Goal: Transaction & Acquisition: Subscribe to service/newsletter

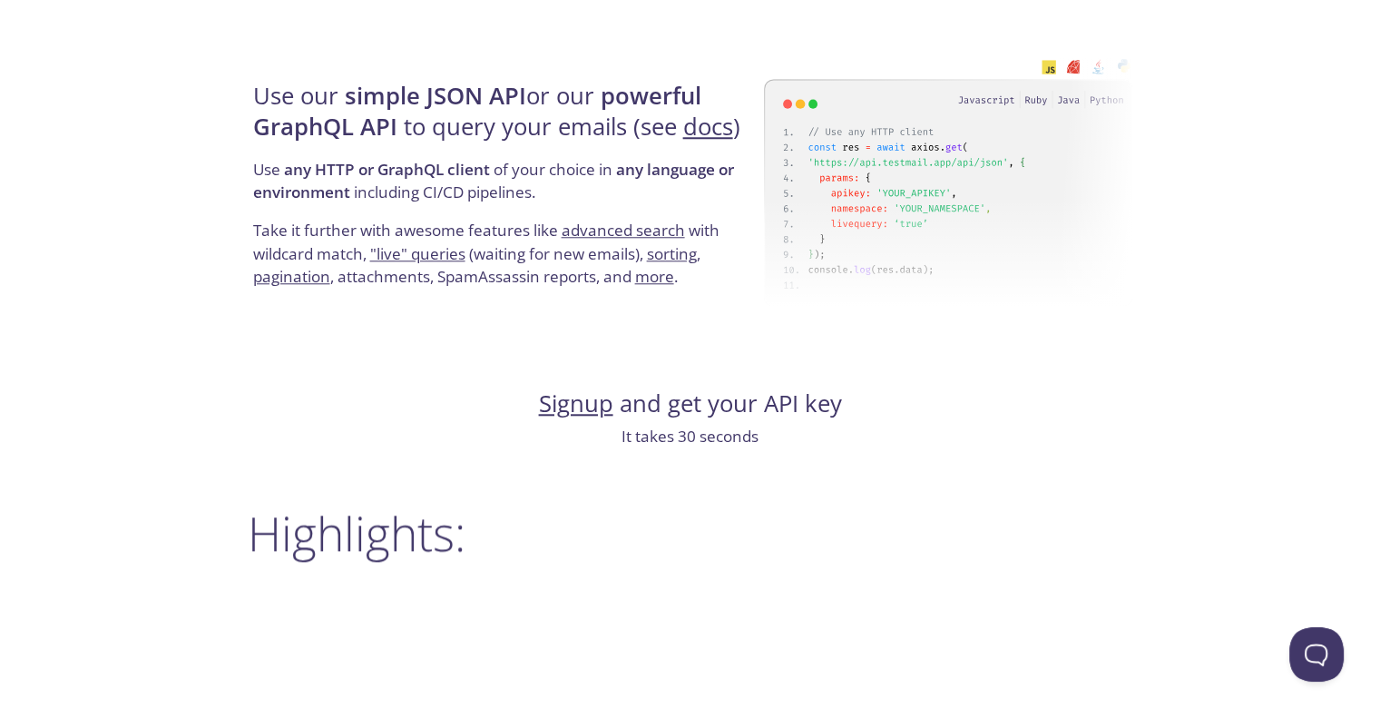
scroll to position [1724, 0]
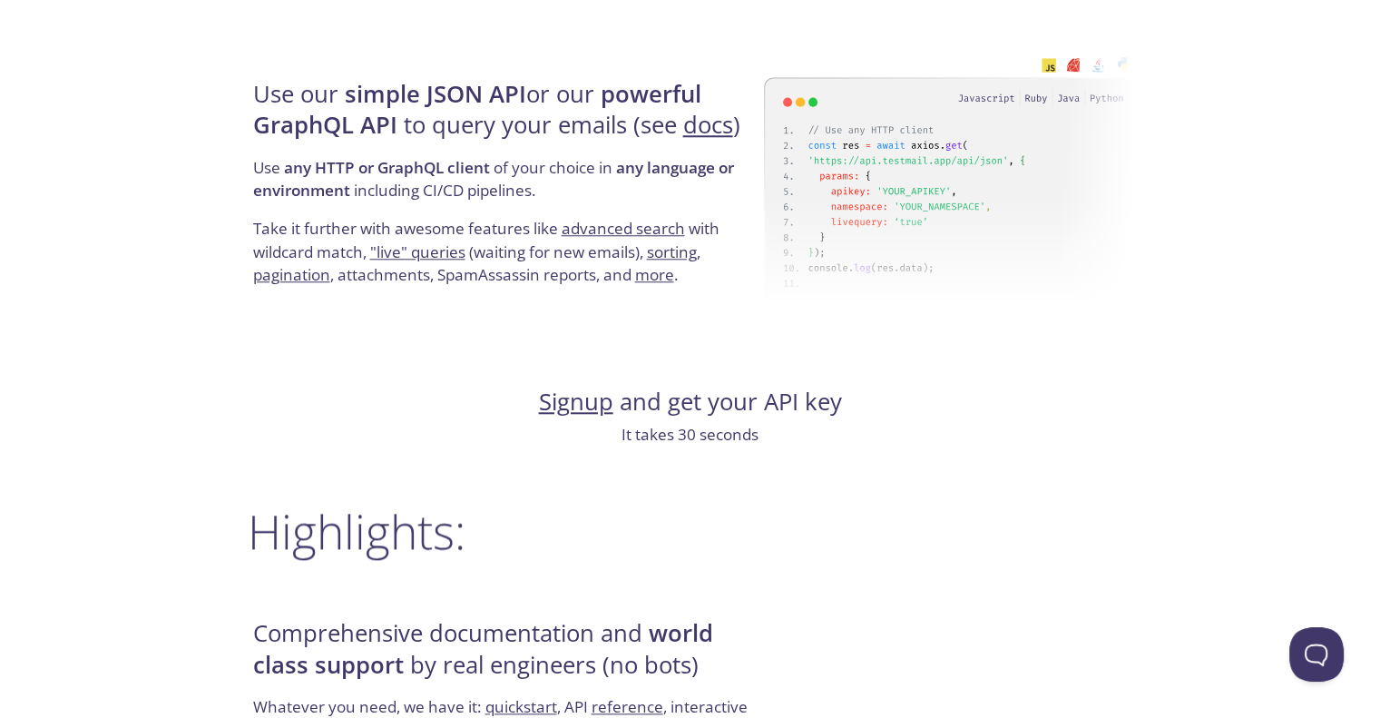
click at [560, 404] on link "Signup" at bounding box center [576, 402] width 74 height 32
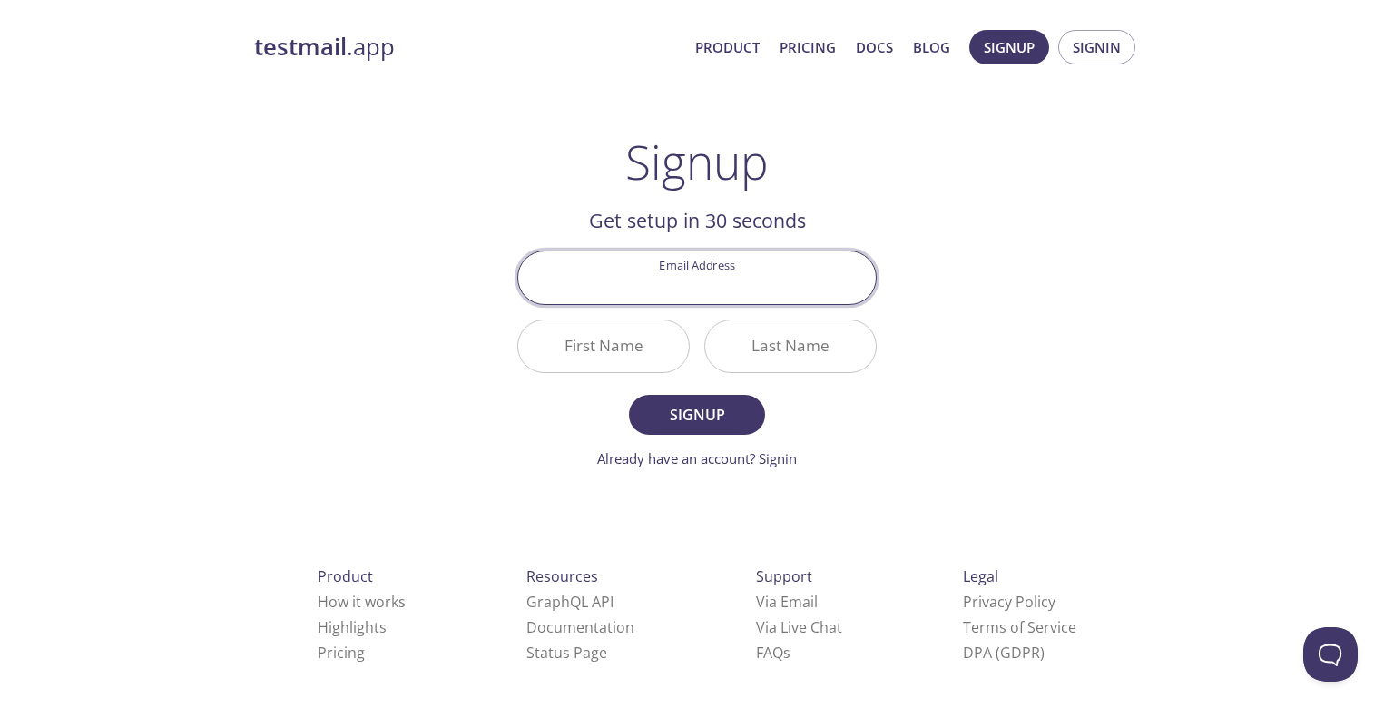
click at [769, 298] on input "Email Address" at bounding box center [697, 277] width 358 height 52
click at [980, 325] on div "testmail .app Product Pricing Docs Blog Signup Signin Signup Get setup in 30 se…" at bounding box center [696, 434] width 929 height 833
click at [733, 288] on input "Email Address" at bounding box center [697, 277] width 358 height 52
drag, startPoint x: 952, startPoint y: 282, endPoint x: 941, endPoint y: 279, distance: 11.5
click at [956, 282] on div "testmail .app Product Pricing Docs Blog Signup Signin Signup Get setup in 30 se…" at bounding box center [696, 434] width 929 height 833
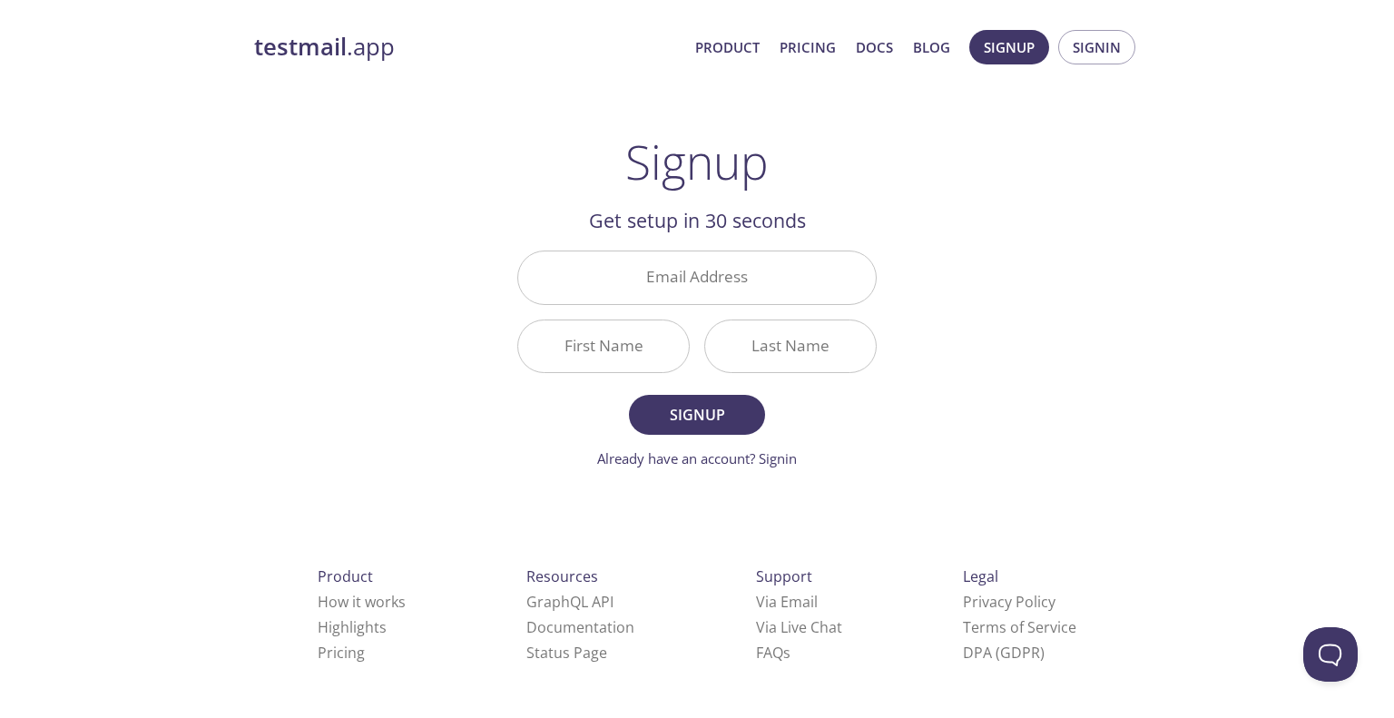
click at [627, 273] on input "Email Address" at bounding box center [697, 277] width 358 height 52
paste input "maksimlukoleg56@gmail.com"
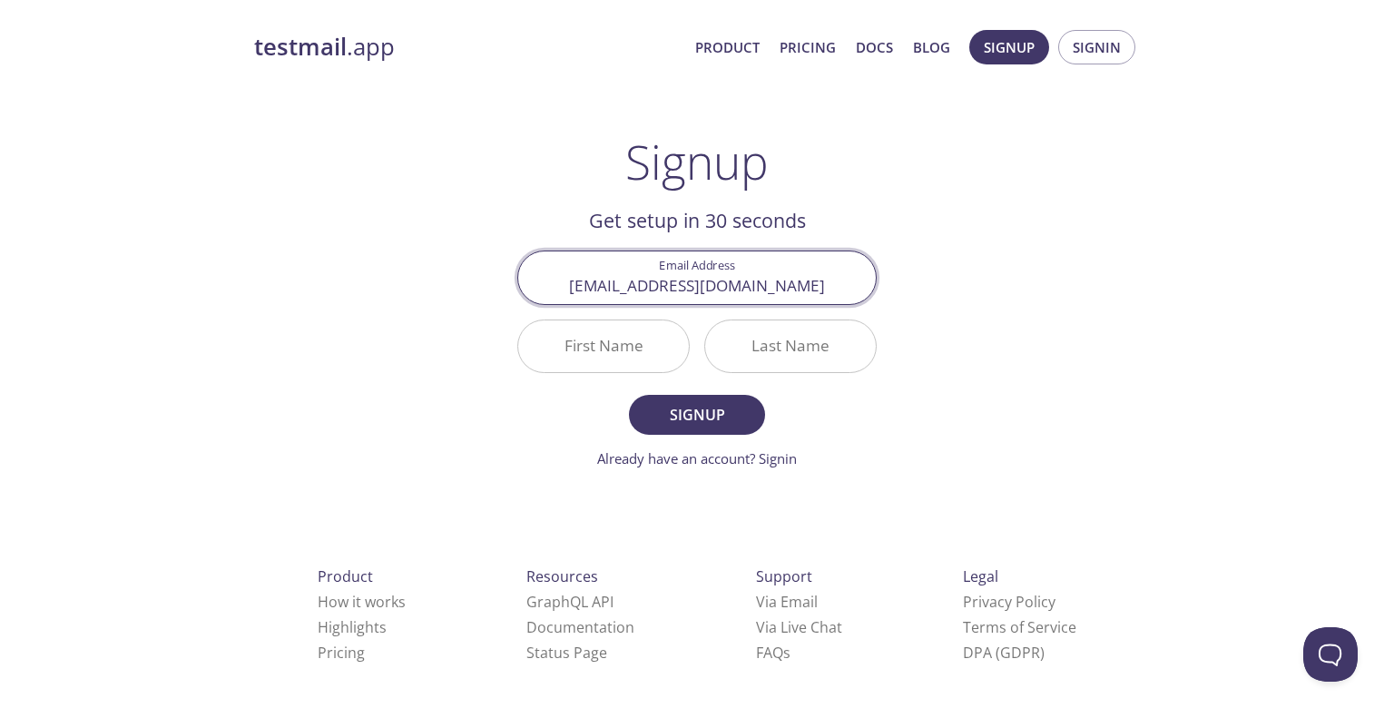
type input "maksimlukoleg56@gmail.com"
click at [588, 339] on input "First Name" at bounding box center [603, 346] width 171 height 52
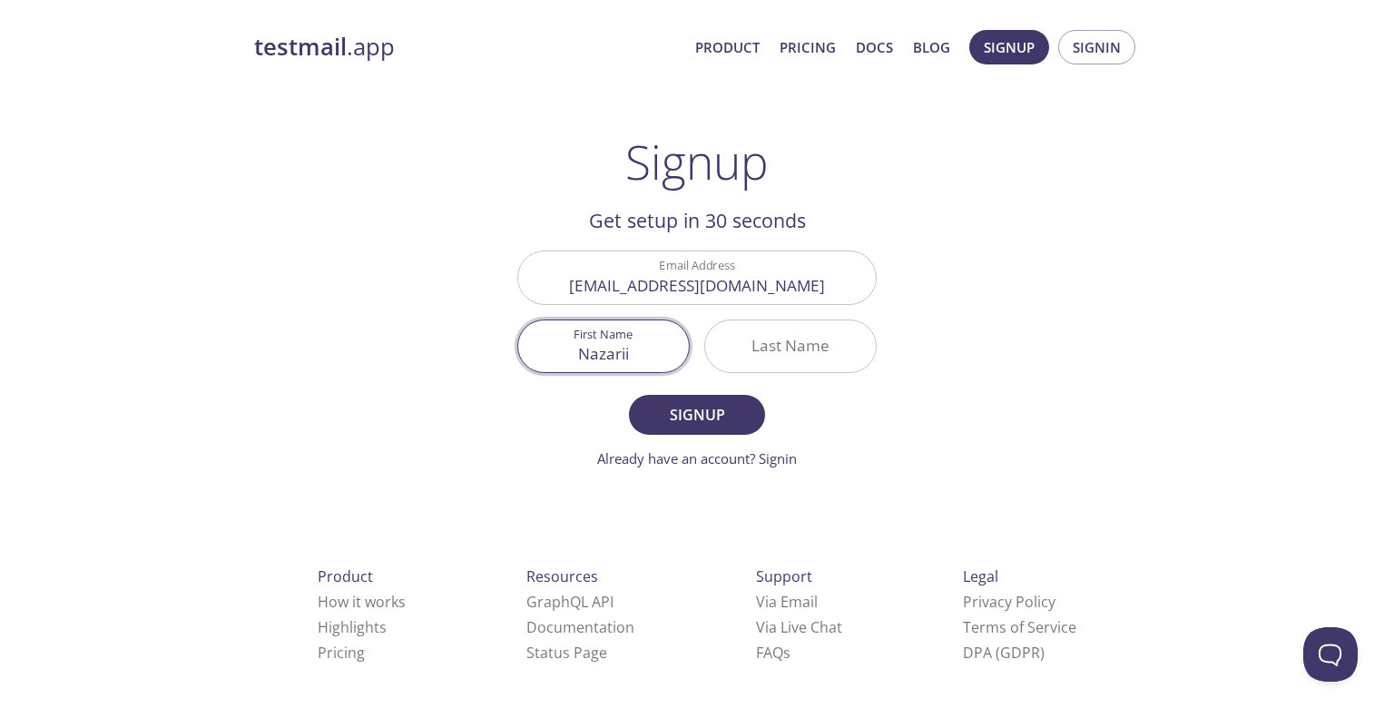
type input "Nazarii"
click at [782, 348] on input "Last Name" at bounding box center [790, 346] width 171 height 52
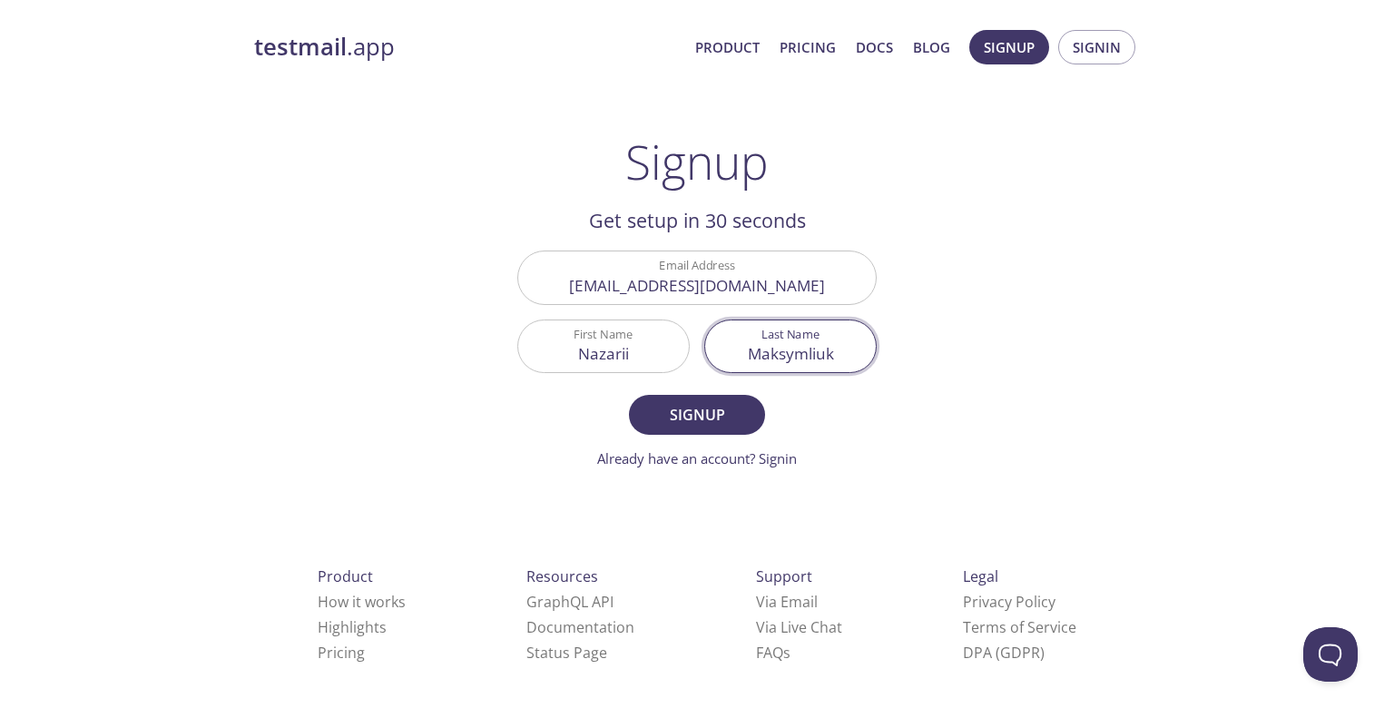
type input "Maksymliuk"
click at [629, 395] on button "Signup" at bounding box center [697, 415] width 136 height 40
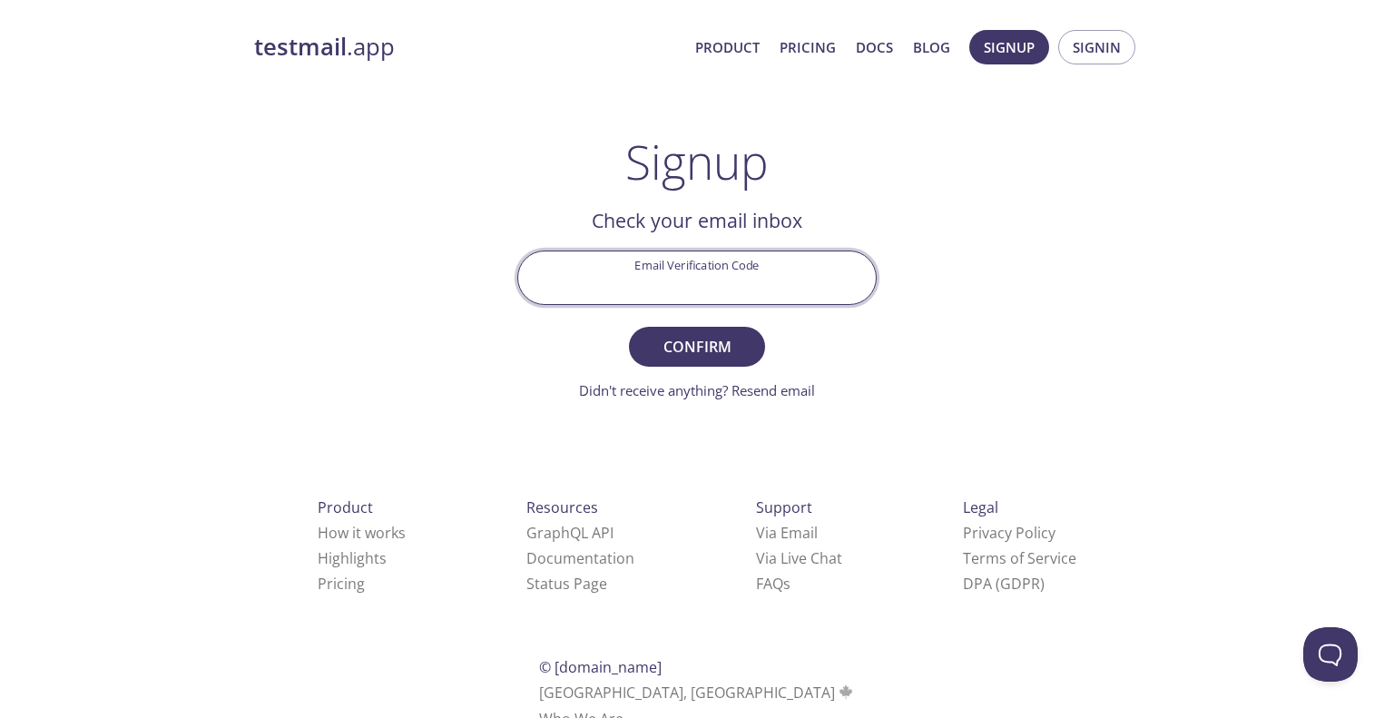
click at [647, 298] on input "Email Verification Code" at bounding box center [697, 277] width 358 height 52
paste input "HF8LPGJ"
type input "HF8LPGJ"
click at [701, 331] on button "Confirm" at bounding box center [697, 347] width 136 height 40
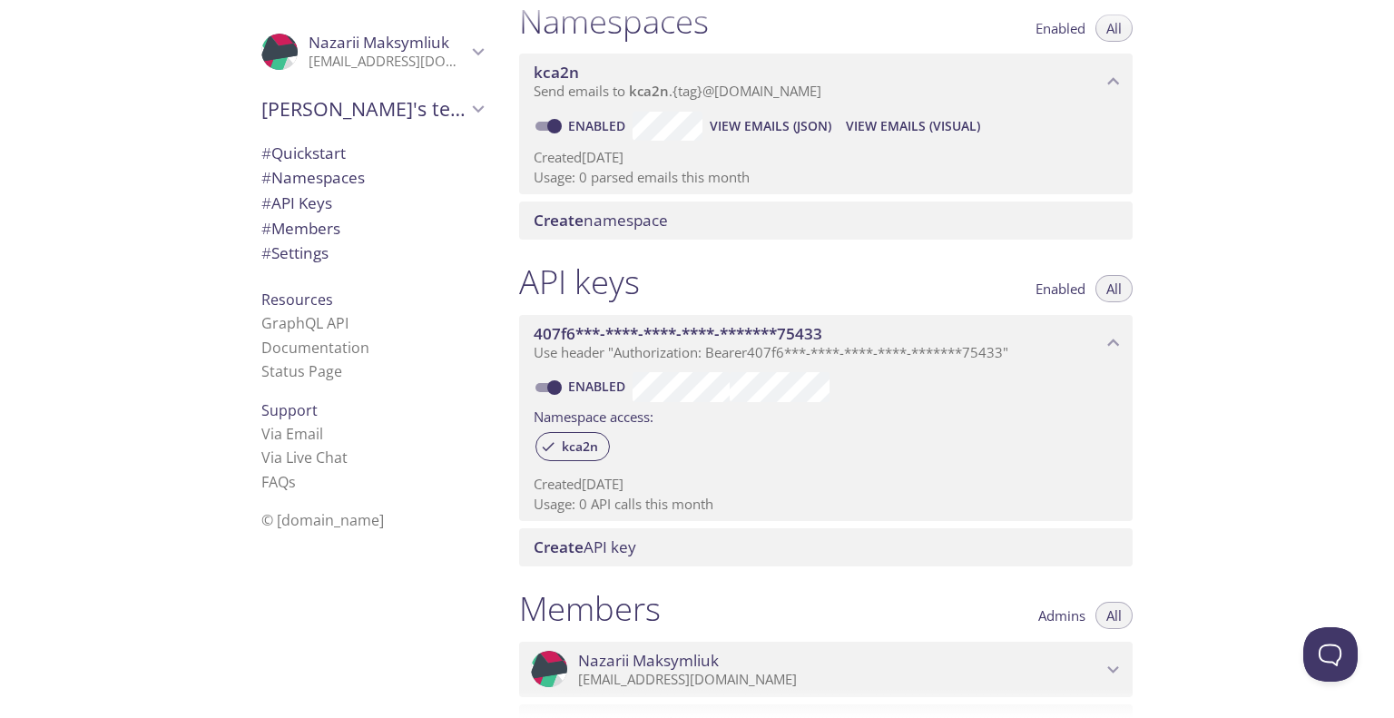
scroll to position [272, 0]
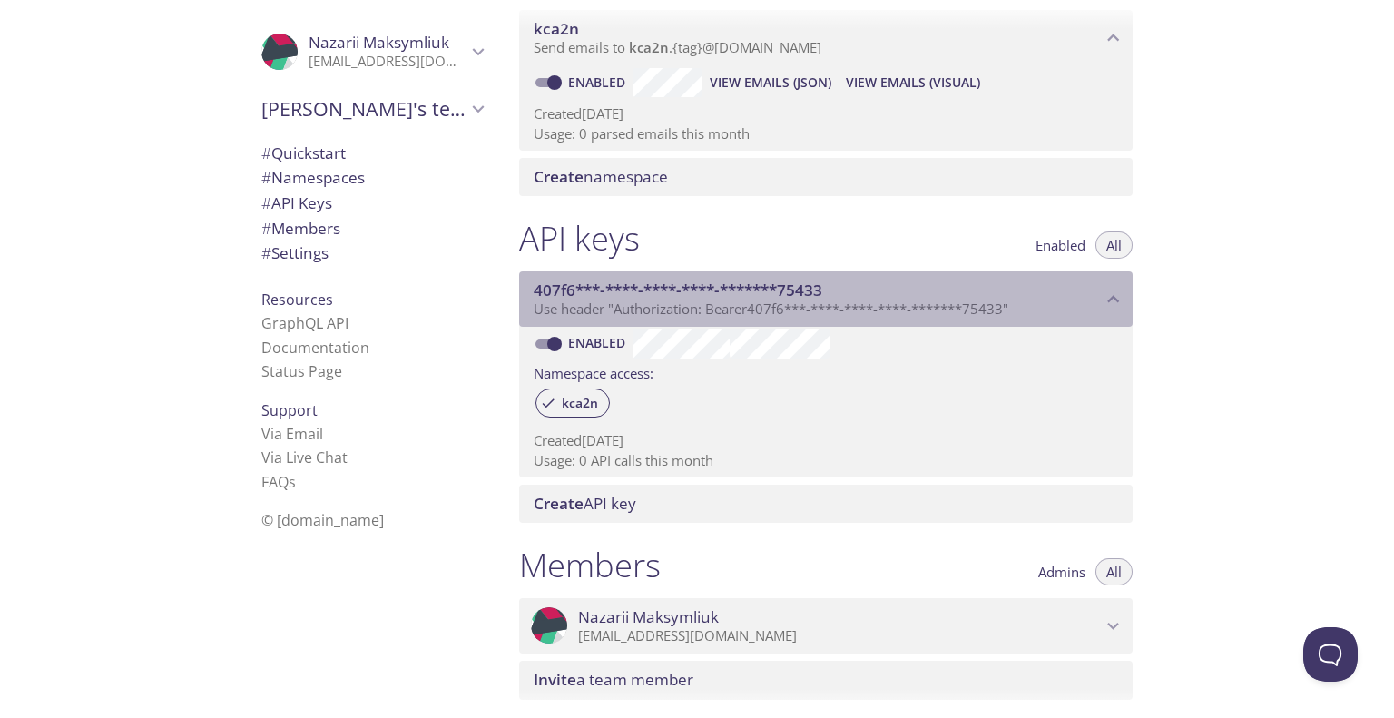
click at [770, 316] on span "Use header "Authorization: Bearer 407f6***-****-****-****-*******75433 "" at bounding box center [771, 308] width 475 height 18
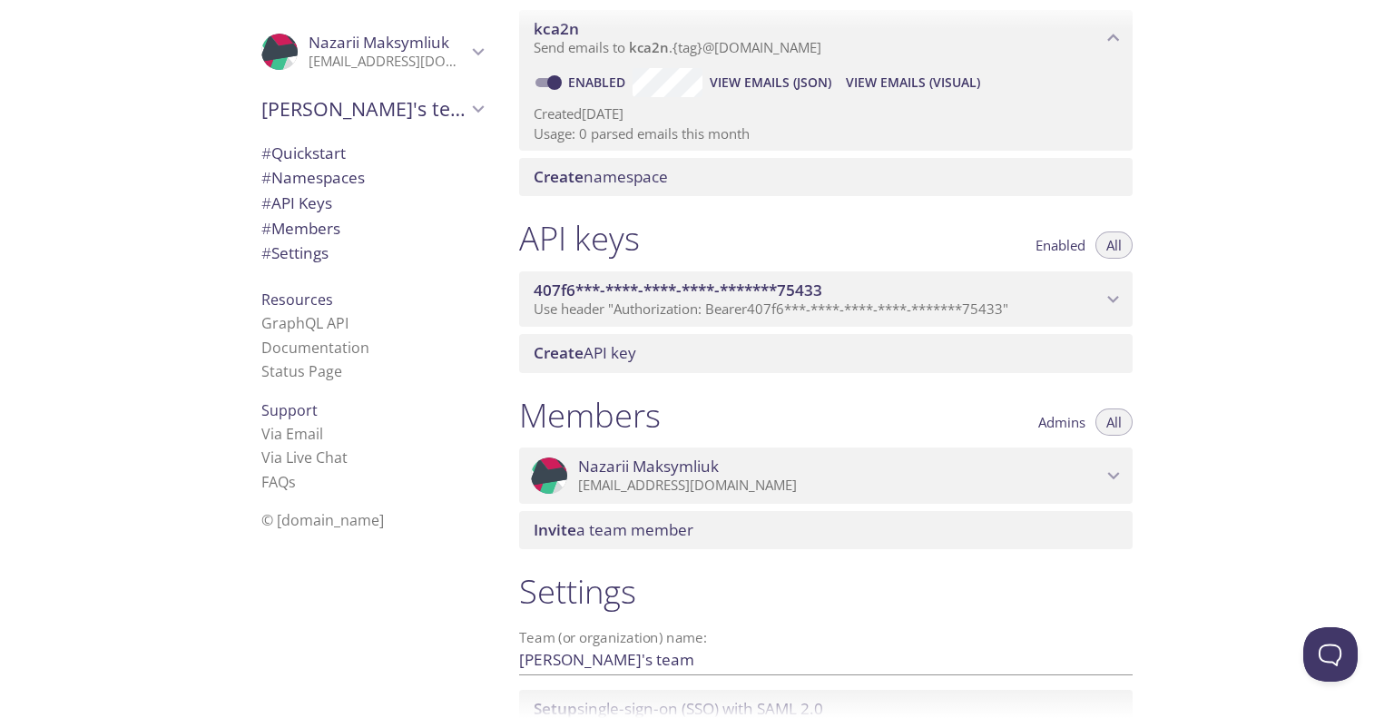
click at [770, 316] on span "Use header "Authorization: Bearer 407f6***-****-****-****-*******75433 "" at bounding box center [771, 308] width 475 height 18
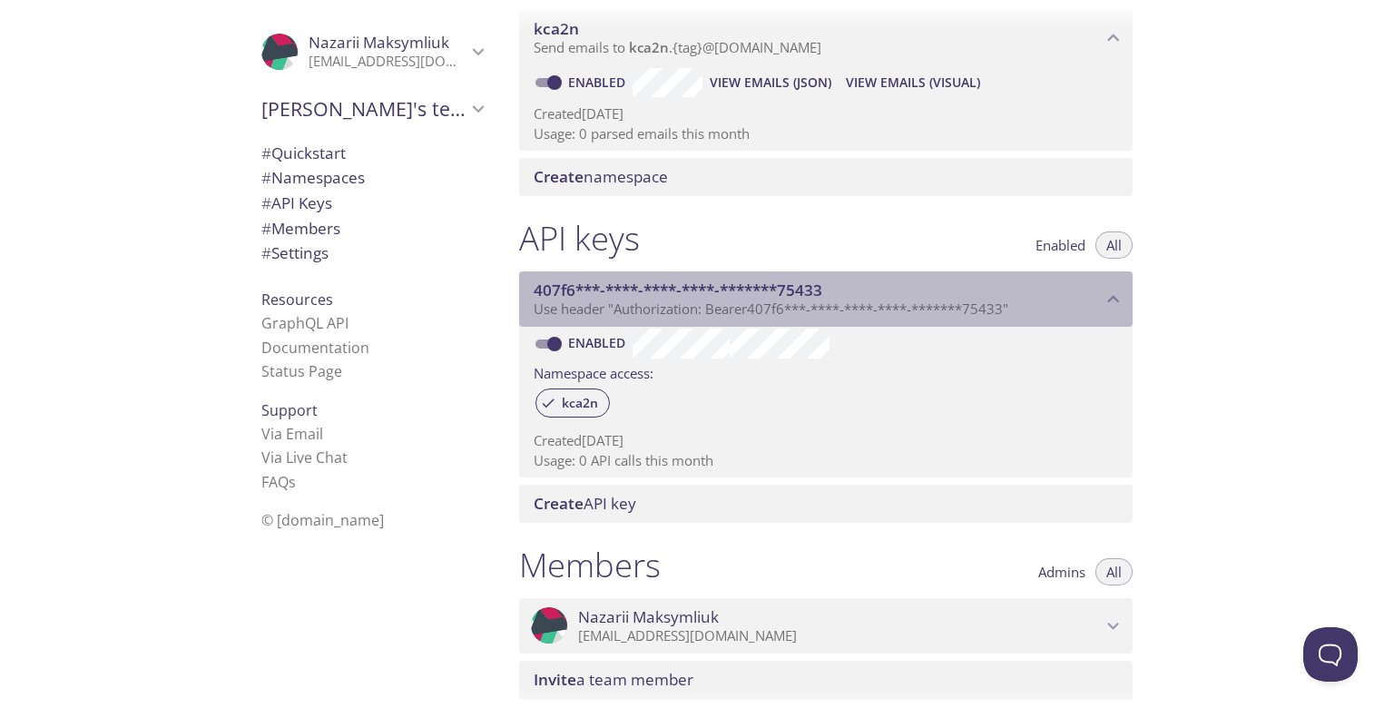
click at [806, 286] on span "407f6***-****-****-****-*******75433" at bounding box center [678, 289] width 289 height 21
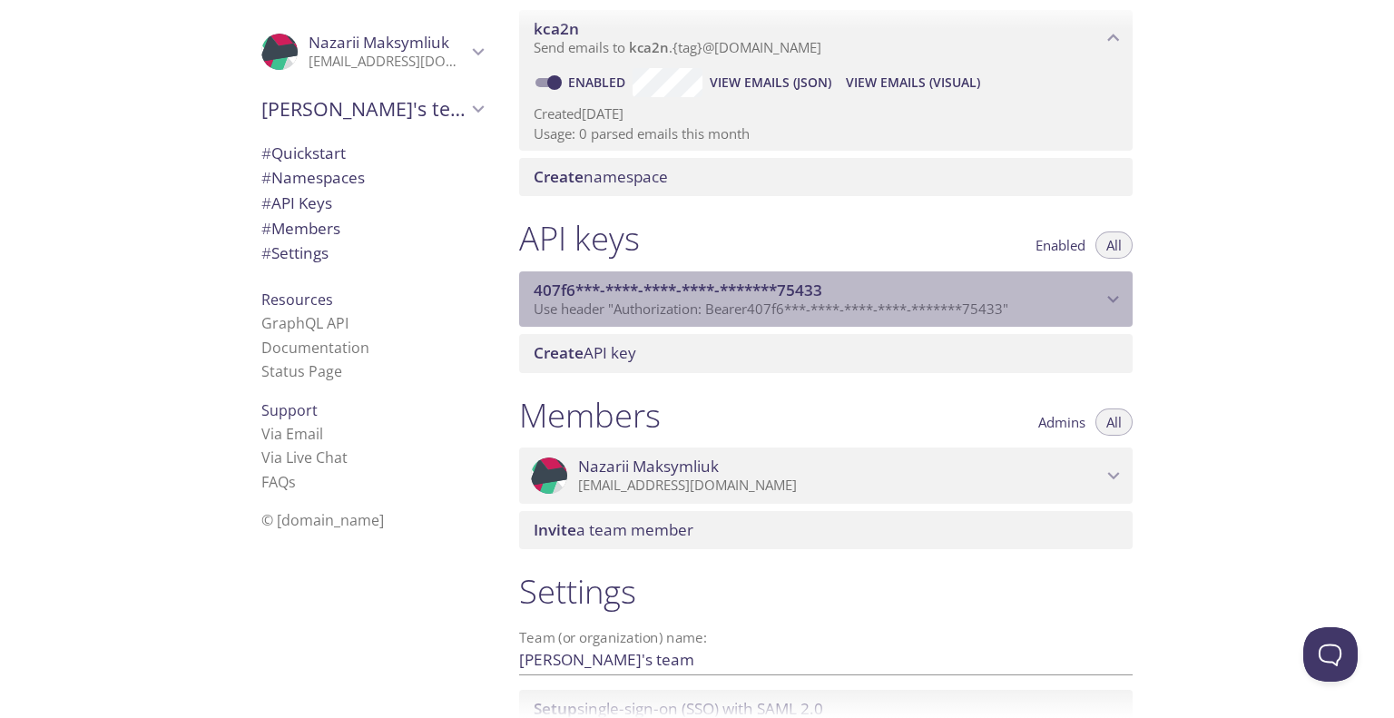
click at [806, 286] on span "407f6***-****-****-****-*******75433" at bounding box center [678, 289] width 289 height 21
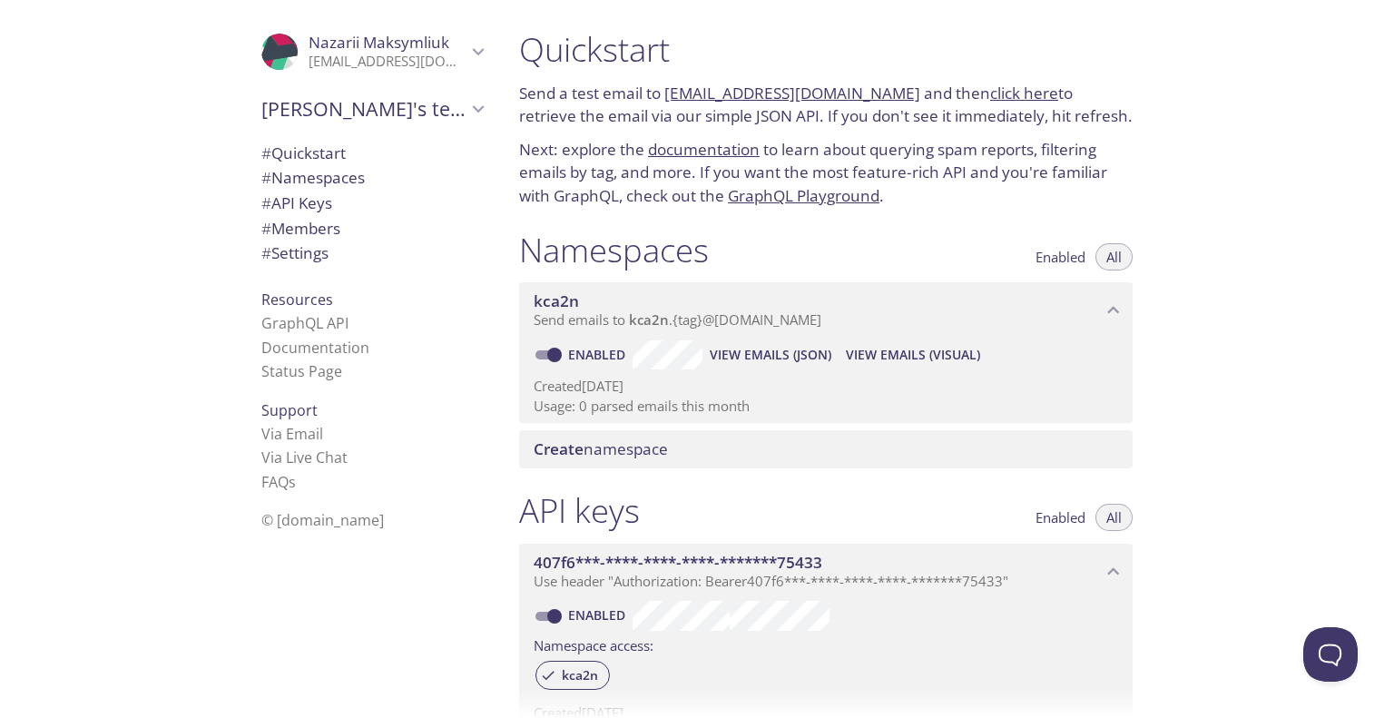
scroll to position [0, 0]
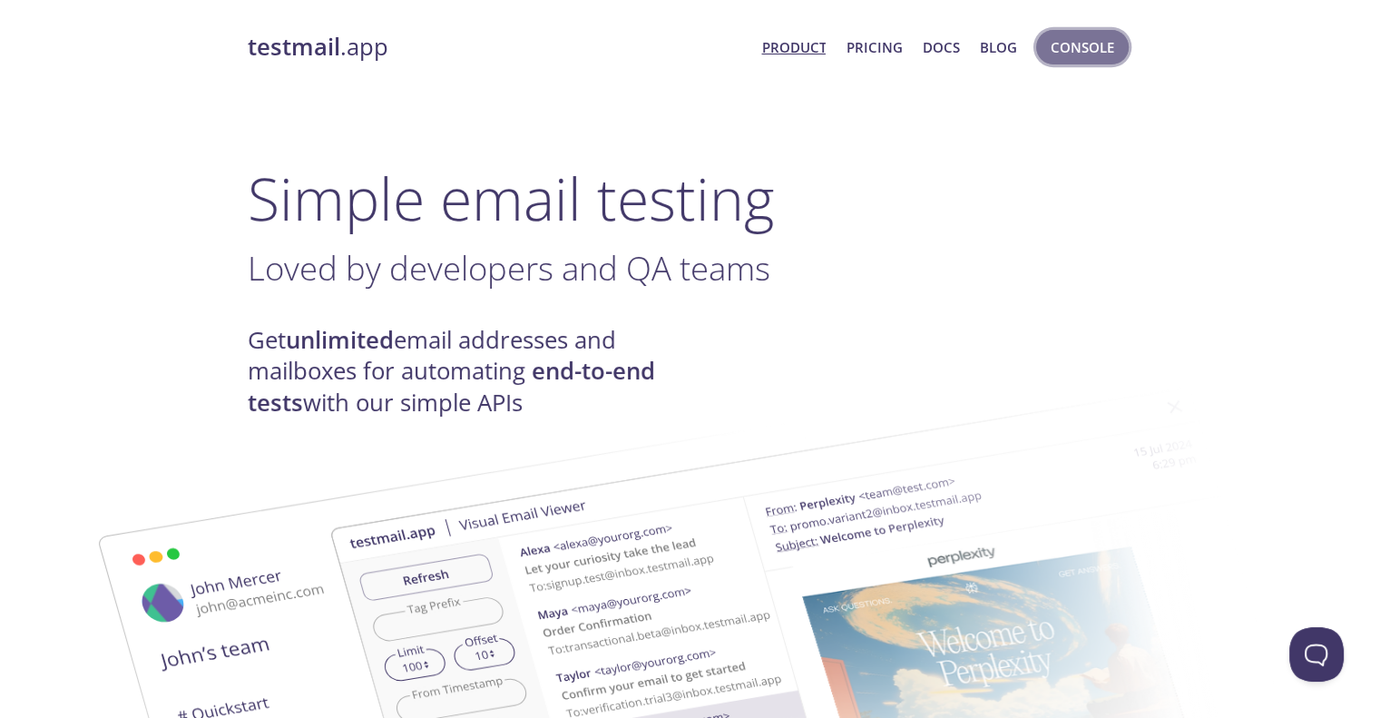
click at [1091, 49] on span "Console" at bounding box center [1083, 47] width 64 height 24
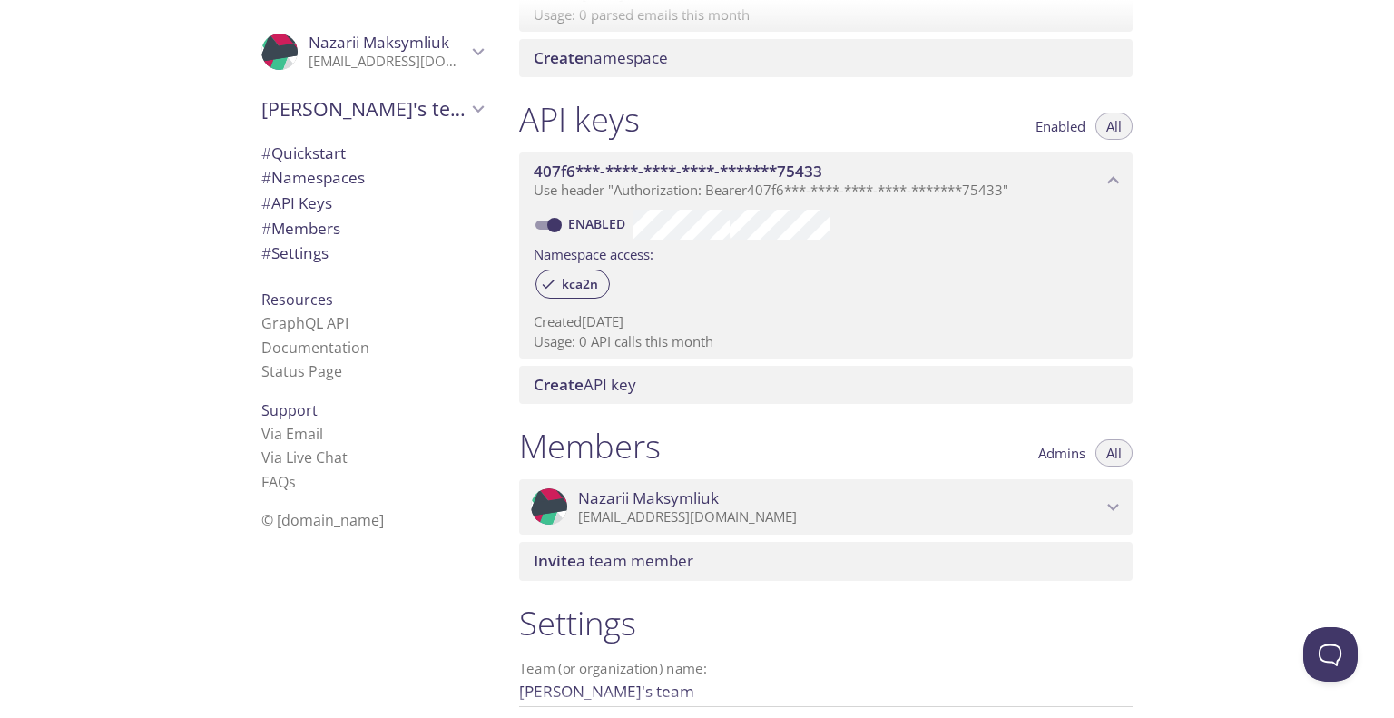
scroll to position [210, 0]
